Goal: Transaction & Acquisition: Purchase product/service

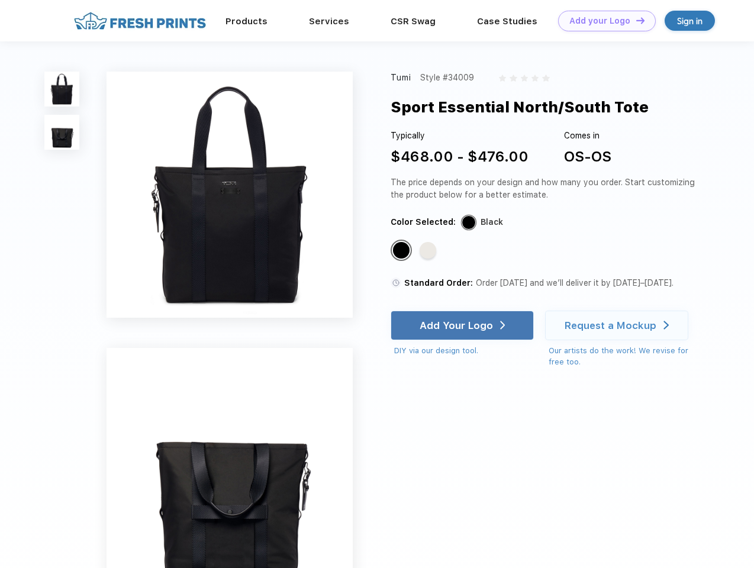
click at [602, 21] on link "Add your Logo Design Tool" at bounding box center [607, 21] width 98 height 21
click at [0, 0] on div "Design Tool" at bounding box center [0, 0] width 0 height 0
click at [635, 20] on link "Add your Logo Design Tool" at bounding box center [607, 21] width 98 height 21
click at [62, 89] on img at bounding box center [61, 89] width 35 height 35
click at [62, 133] on img at bounding box center [61, 132] width 35 height 35
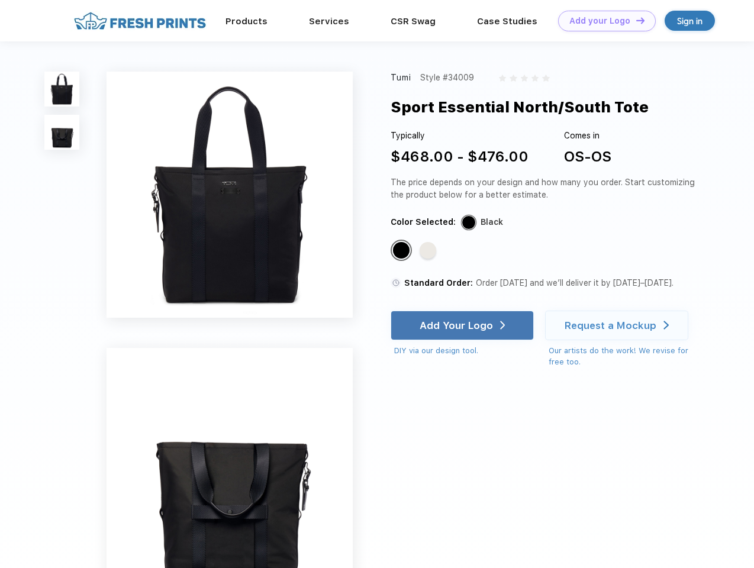
click at [402, 251] on div "Standard Color" at bounding box center [401, 250] width 17 height 17
click at [429, 251] on div "Standard Color" at bounding box center [428, 250] width 17 height 17
click at [463, 325] on div "Add Your Logo" at bounding box center [456, 326] width 73 height 12
click at [618, 325] on div "Request a Mockup" at bounding box center [611, 326] width 92 height 12
